Goal: Complete application form: Complete application form

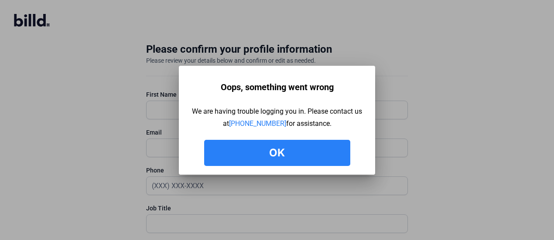
click at [311, 150] on button "Ok" at bounding box center [277, 153] width 146 height 26
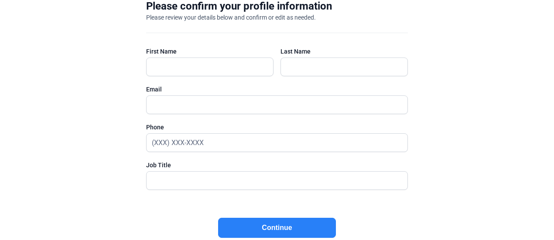
scroll to position [79, 0]
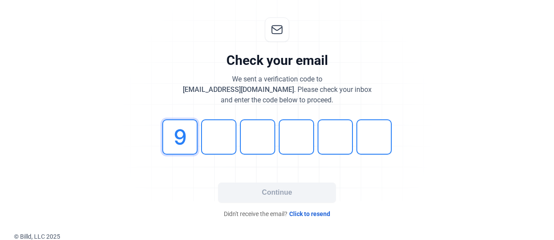
type input "9"
type input "1"
type input "5"
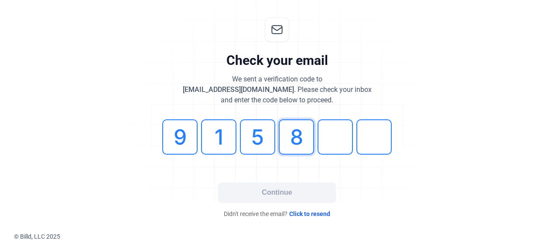
type input "8"
type input "5"
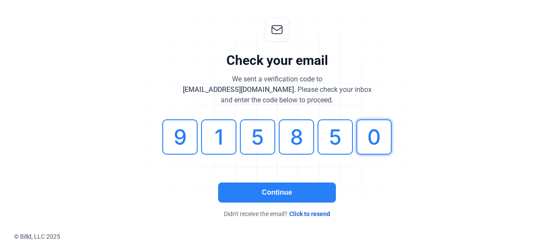
type input "0"
click at [310, 185] on button "Continue" at bounding box center [277, 193] width 118 height 20
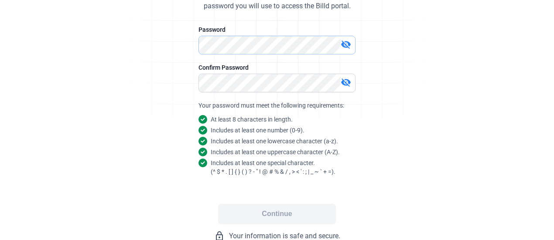
scroll to position [126, 0]
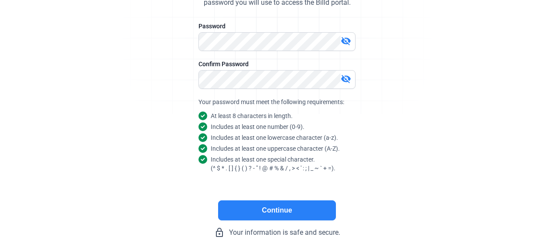
click at [343, 41] on mat-icon "visibility_off" at bounding box center [346, 41] width 10 height 10
click at [256, 208] on button "Continue" at bounding box center [277, 211] width 118 height 20
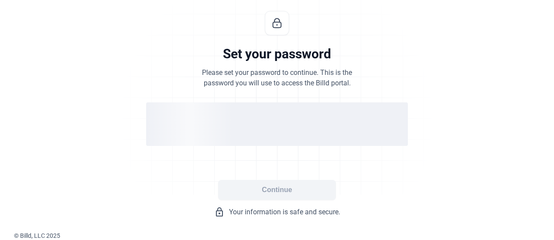
scroll to position [44, 0]
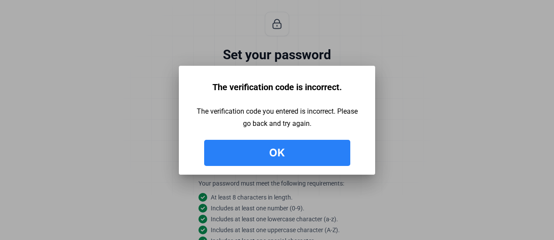
click at [241, 152] on button "Ok" at bounding box center [277, 153] width 146 height 26
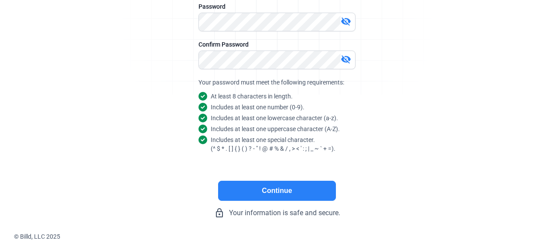
scroll to position [0, 0]
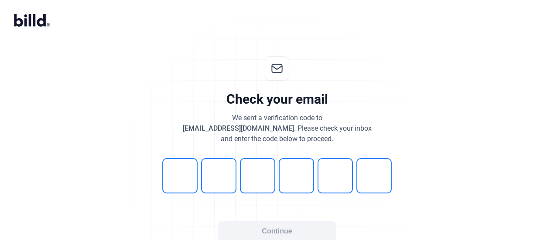
scroll to position [39, 0]
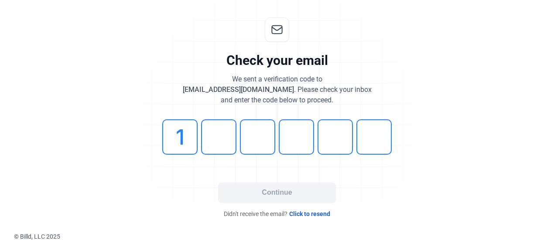
type input "1"
type input "5"
type input "9"
type input "6"
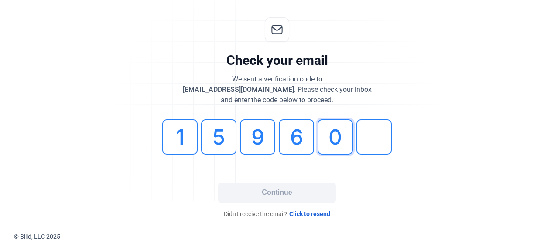
type input "0"
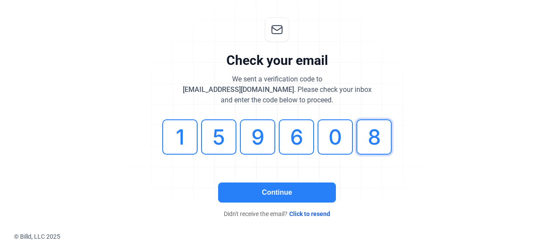
type input "8"
click at [258, 191] on button "Continue" at bounding box center [277, 193] width 118 height 20
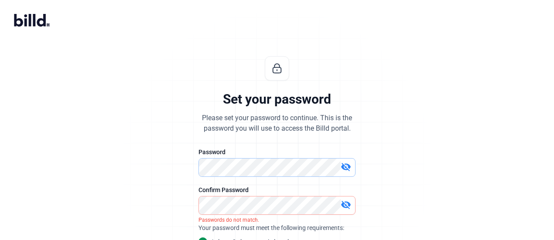
click at [156, 154] on div "Set your password Please set your password to continue. This is the password yo…" at bounding box center [276, 210] width 289 height 336
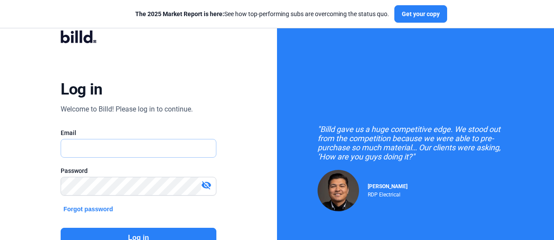
click at [134, 150] on input "text" at bounding box center [133, 149] width 145 height 18
type input "[EMAIL_ADDRESS][DOMAIN_NAME]"
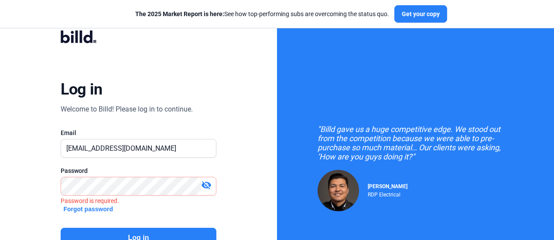
click at [85, 207] on button "Forgot password" at bounding box center [88, 209] width 55 height 10
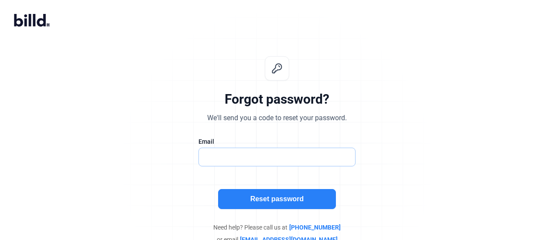
click at [254, 157] on input "text" at bounding box center [272, 157] width 147 height 18
type input "[EMAIL_ADDRESS][DOMAIN_NAME]"
click at [265, 199] on button "Reset password" at bounding box center [277, 199] width 118 height 20
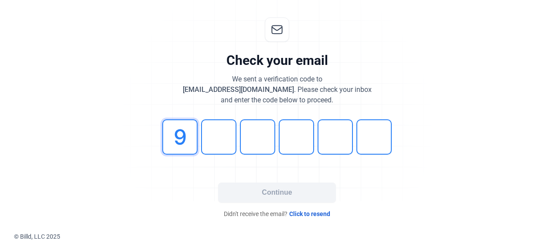
type input "9"
type input "1"
type input "5"
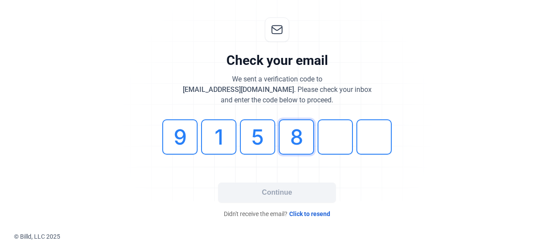
type input "8"
type input "5"
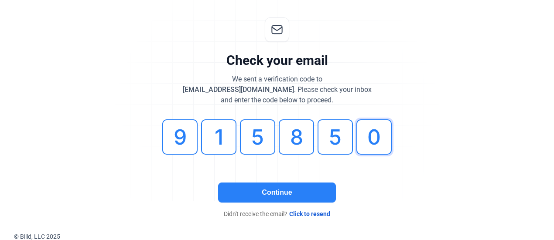
type input "0"
click at [268, 191] on button "Continue" at bounding box center [277, 193] width 118 height 20
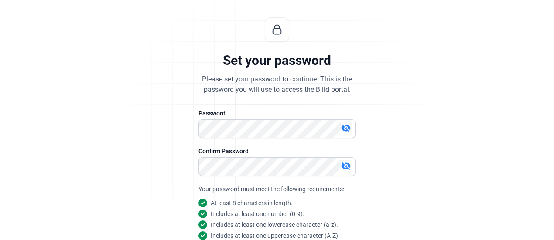
click at [346, 124] on mat-icon "visibility_off" at bounding box center [346, 128] width 10 height 10
click at [351, 166] on div "visibility_off" at bounding box center [348, 167] width 15 height 12
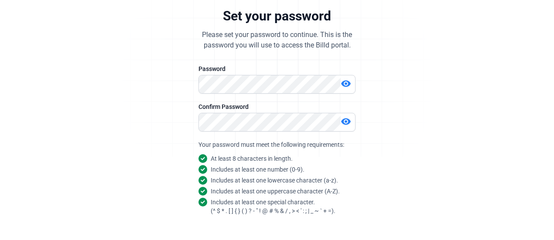
scroll to position [146, 0]
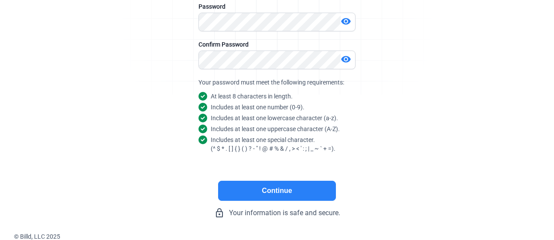
click at [250, 193] on button "Continue" at bounding box center [277, 191] width 118 height 20
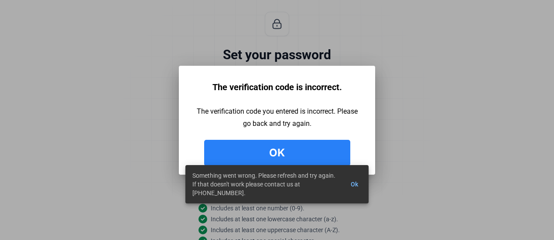
click at [260, 150] on button "Ok" at bounding box center [277, 153] width 146 height 26
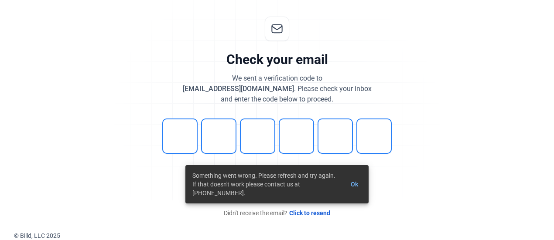
scroll to position [39, 0]
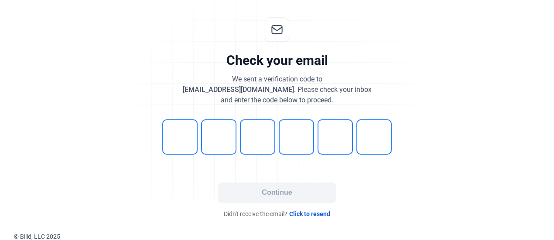
click at [318, 214] on span "Click to resend" at bounding box center [309, 214] width 41 height 9
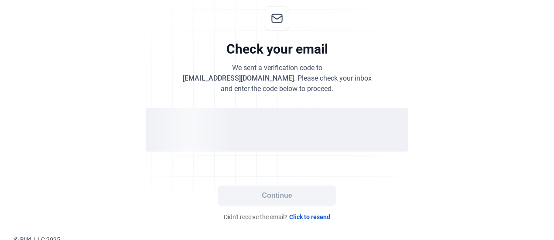
scroll to position [53, 0]
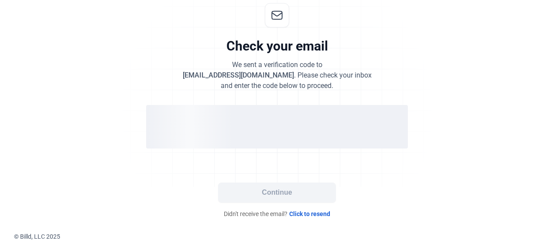
click at [303, 212] on span "Click to resend" at bounding box center [309, 214] width 41 height 9
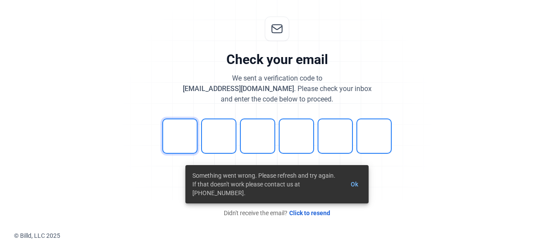
scroll to position [39, 0]
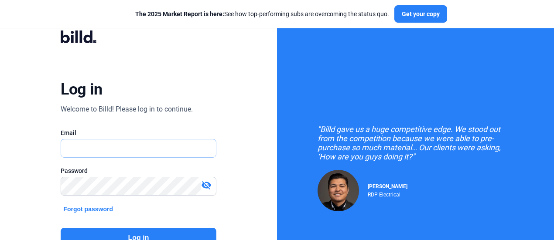
click at [188, 150] on input "text" at bounding box center [133, 149] width 145 height 18
type input "[EMAIL_ADDRESS][DOMAIN_NAME]"
click at [140, 232] on button "Log in" at bounding box center [138, 238] width 155 height 20
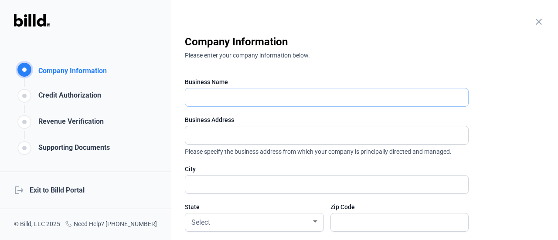
click at [216, 101] on input "text" at bounding box center [321, 98] width 273 height 18
type input "Bright Power, Inc."
click at [211, 132] on input "text" at bounding box center [321, 135] width 273 height 18
paste input "860 Napa Valley Corporate Way"
type input "860 Napa Valley Corporate Way, Ste R"
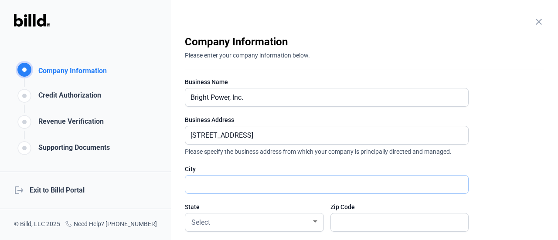
click at [294, 185] on input "text" at bounding box center [326, 185] width 283 height 18
type input "Napa"
click at [294, 226] on div "Select" at bounding box center [251, 222] width 122 height 12
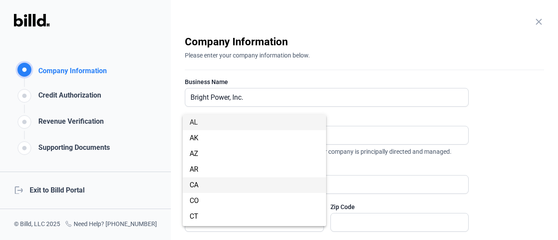
click at [203, 188] on span "CA" at bounding box center [254, 185] width 129 height 16
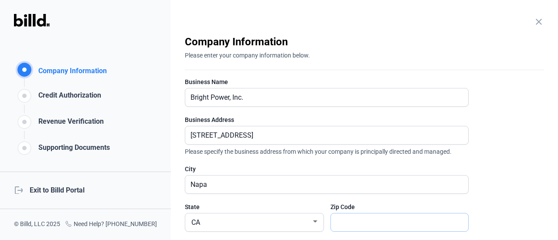
click at [367, 221] on input "text" at bounding box center [395, 223] width 128 height 18
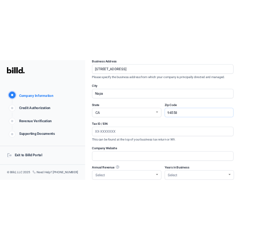
scroll to position [174, 0]
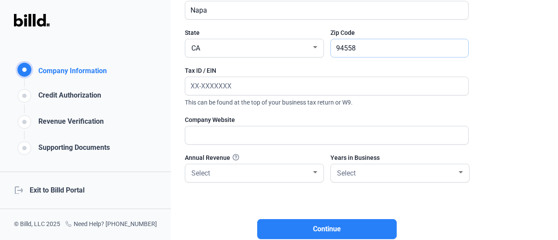
type input "94558"
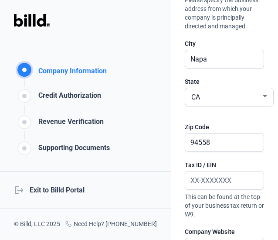
scroll to position [241, 0]
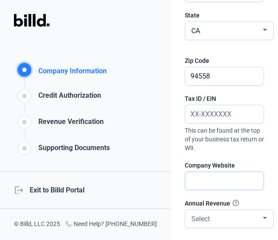
click at [206, 190] on input "text" at bounding box center [220, 181] width 71 height 18
type input "bpi-power.com"
click at [227, 123] on input "text" at bounding box center [220, 114] width 71 height 18
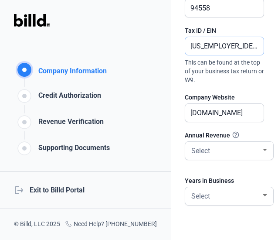
scroll to position [328, 0]
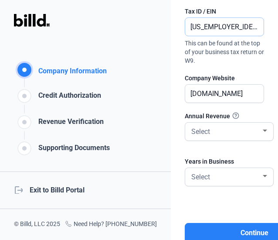
type input "26-3695110"
click at [225, 137] on div "Select" at bounding box center [226, 131] width 72 height 12
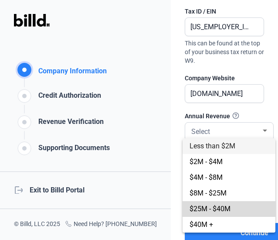
click at [206, 207] on span "$25M - $40M" at bounding box center [210, 208] width 41 height 8
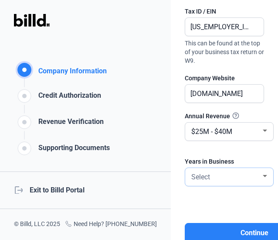
click at [211, 182] on div "Select" at bounding box center [226, 176] width 72 height 12
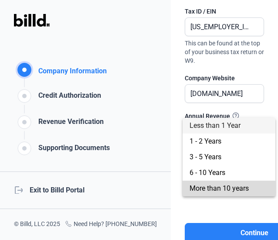
click at [212, 191] on span "More than 10 years" at bounding box center [219, 188] width 59 height 8
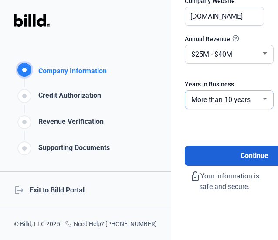
scroll to position [426, 0]
click at [209, 148] on button "Continue" at bounding box center [255, 156] width 140 height 20
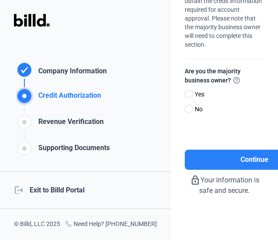
scroll to position [87, 0]
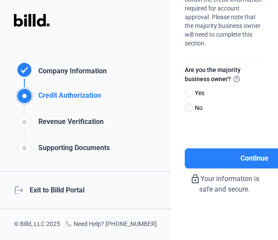
click at [190, 108] on span at bounding box center [189, 107] width 8 height 8
click at [190, 108] on input "No" at bounding box center [188, 108] width 7 height 7
radio input "true"
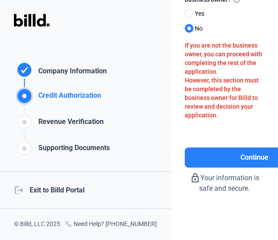
scroll to position [174, 0]
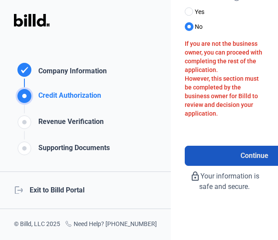
click at [237, 152] on button "Continue" at bounding box center [255, 156] width 140 height 20
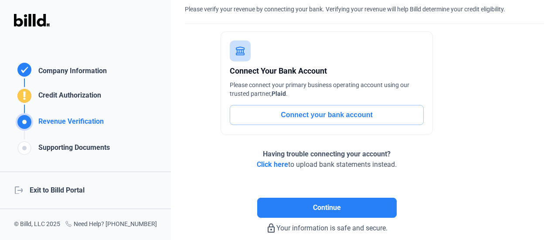
scroll to position [0, 0]
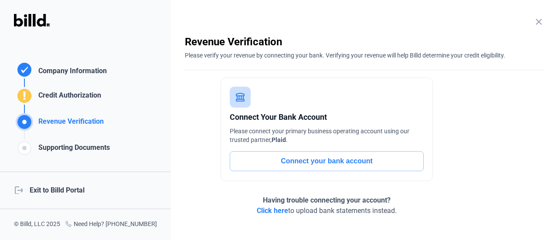
click at [296, 162] on button "Connect your bank account" at bounding box center [327, 161] width 194 height 20
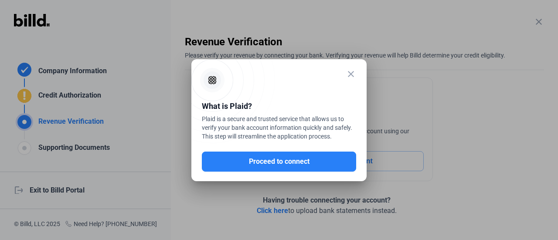
click at [296, 162] on button "Proceed to connect" at bounding box center [279, 162] width 154 height 20
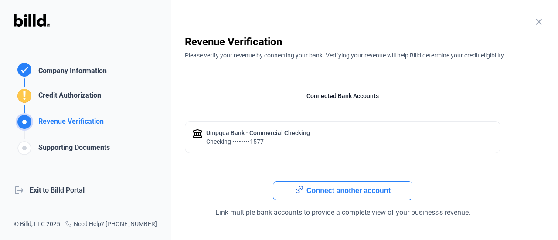
click at [327, 139] on div "Umpqua Bank - Commercial checking checking ••••••••1577" at bounding box center [343, 137] width 316 height 32
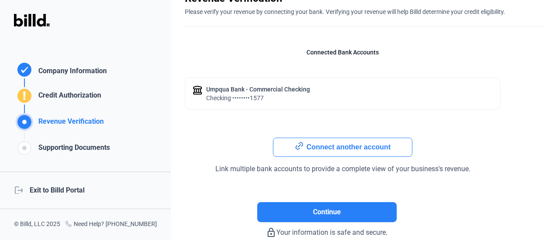
scroll to position [87, 0]
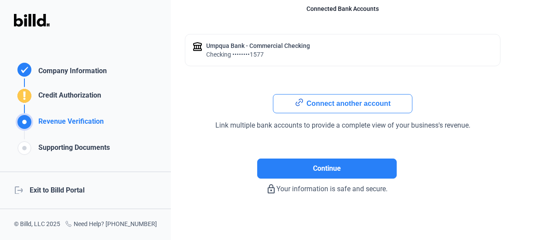
click at [325, 105] on button "Connect another account" at bounding box center [343, 103] width 140 height 19
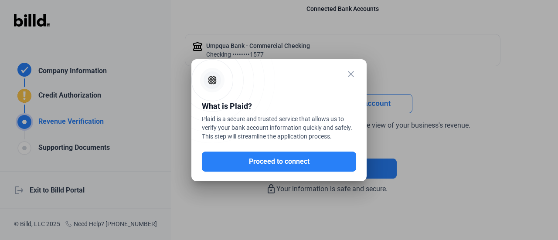
click at [352, 74] on mat-icon "close" at bounding box center [351, 74] width 10 height 10
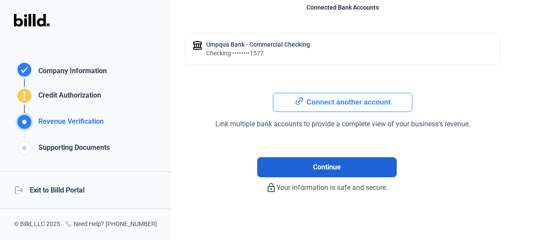
click at [325, 166] on span "Continue" at bounding box center [327, 167] width 28 height 10
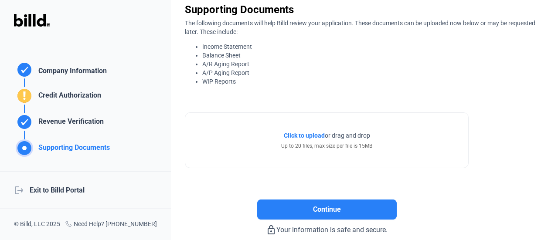
scroll to position [44, 0]
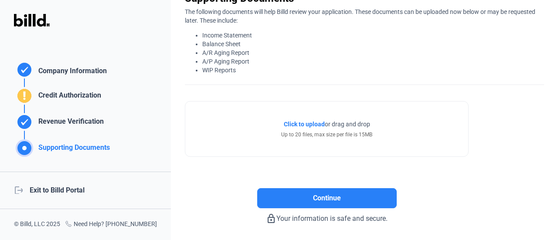
click at [300, 123] on span "Click to upload" at bounding box center [304, 124] width 41 height 7
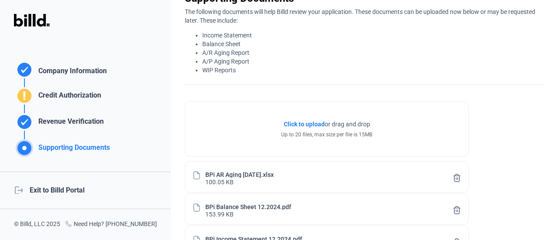
click at [307, 123] on span "Click to upload" at bounding box center [304, 124] width 41 height 7
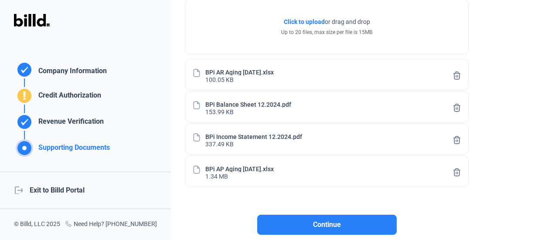
scroll to position [204, 0]
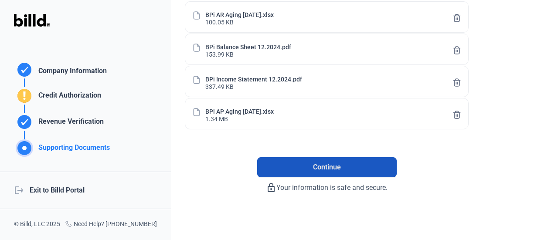
click at [300, 165] on button "Continue" at bounding box center [327, 167] width 140 height 20
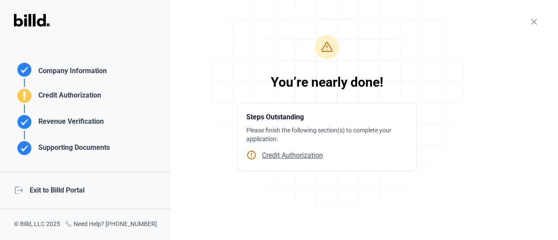
scroll to position [0, 0]
click at [283, 155] on span "Credit Authorization" at bounding box center [290, 155] width 66 height 8
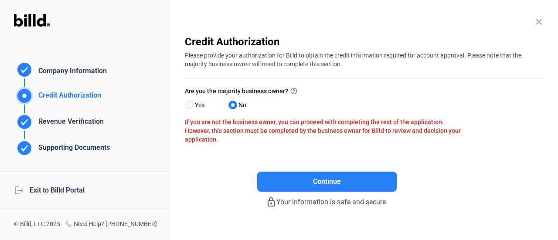
click at [189, 105] on span at bounding box center [189, 105] width 8 height 8
click at [189, 105] on input "Yes" at bounding box center [188, 105] width 7 height 7
radio input "true"
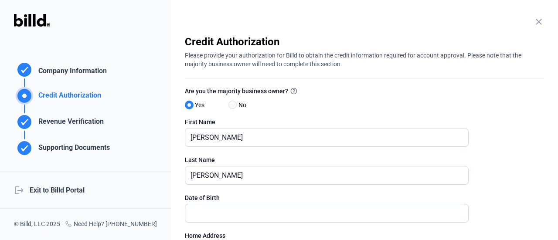
click at [235, 106] on span at bounding box center [232, 105] width 8 height 8
click at [235, 106] on input "No" at bounding box center [231, 105] width 7 height 7
radio input "true"
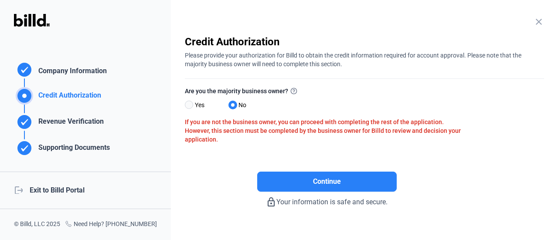
click at [188, 105] on span at bounding box center [189, 105] width 8 height 8
click at [188, 105] on input "Yes" at bounding box center [188, 105] width 7 height 7
radio input "true"
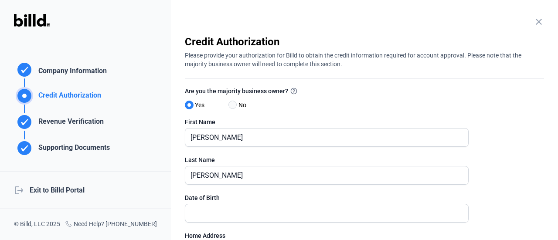
click at [232, 106] on span at bounding box center [232, 105] width 8 height 8
click at [232, 106] on input "No" at bounding box center [231, 105] width 7 height 7
radio input "true"
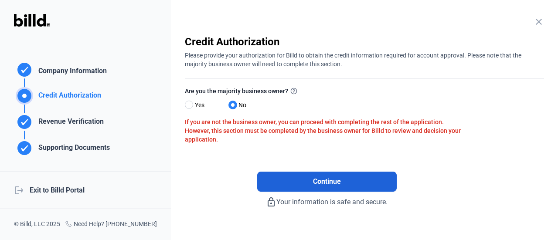
click at [298, 182] on button "Continue" at bounding box center [327, 182] width 140 height 20
